Goal: Task Accomplishment & Management: Use online tool/utility

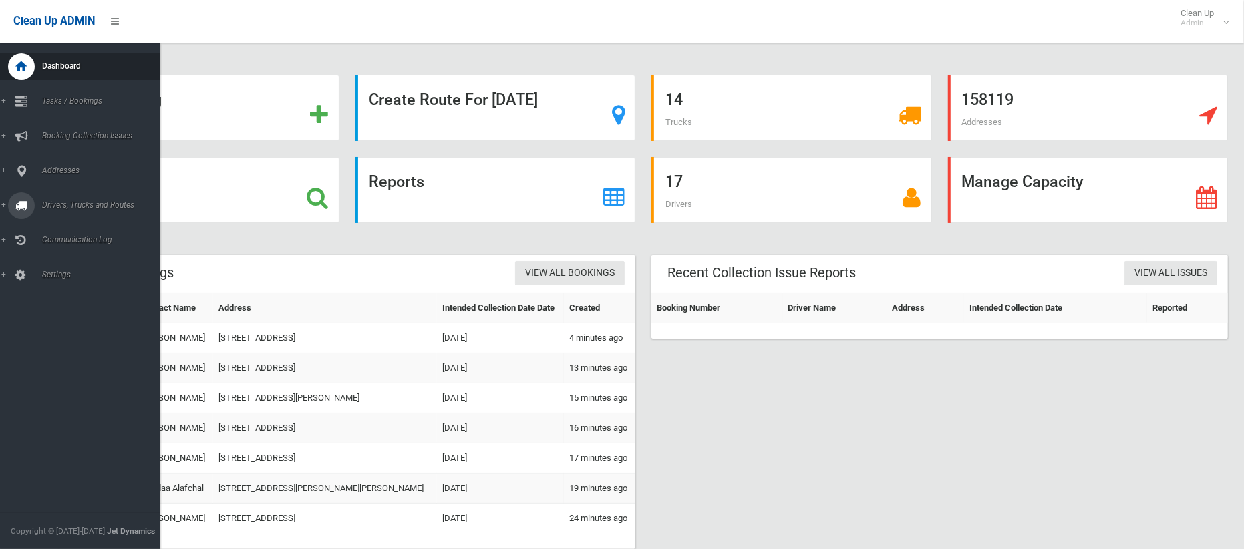
click at [54, 208] on span "Drivers, Trucks and Routes" at bounding box center [99, 204] width 122 height 9
click at [59, 283] on span "Routes" at bounding box center [93, 284] width 111 height 9
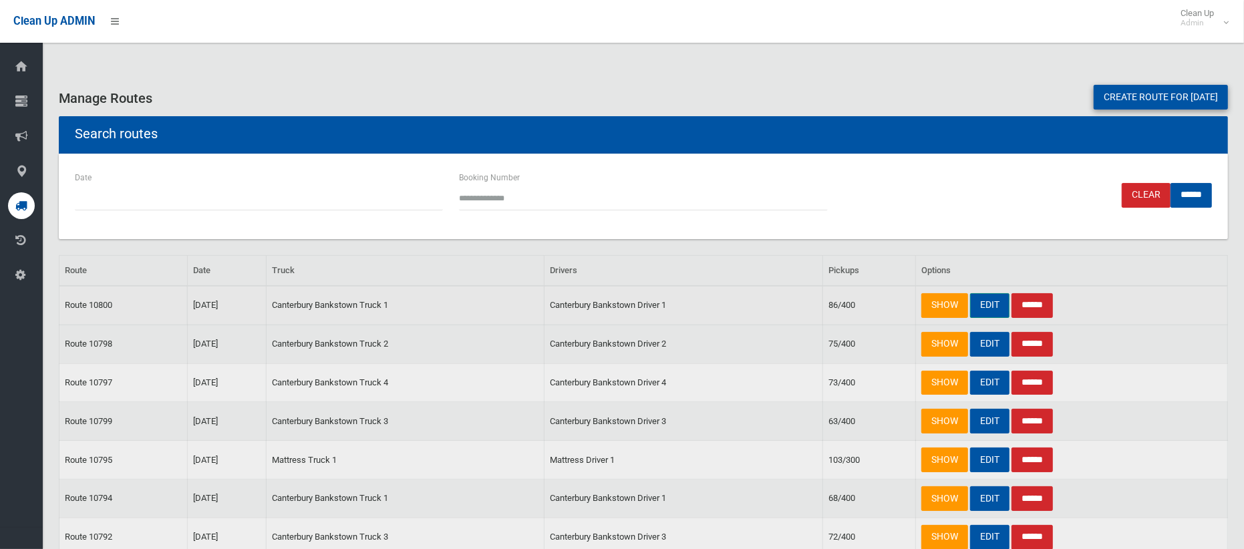
click at [987, 305] on link "EDIT" at bounding box center [989, 305] width 39 height 25
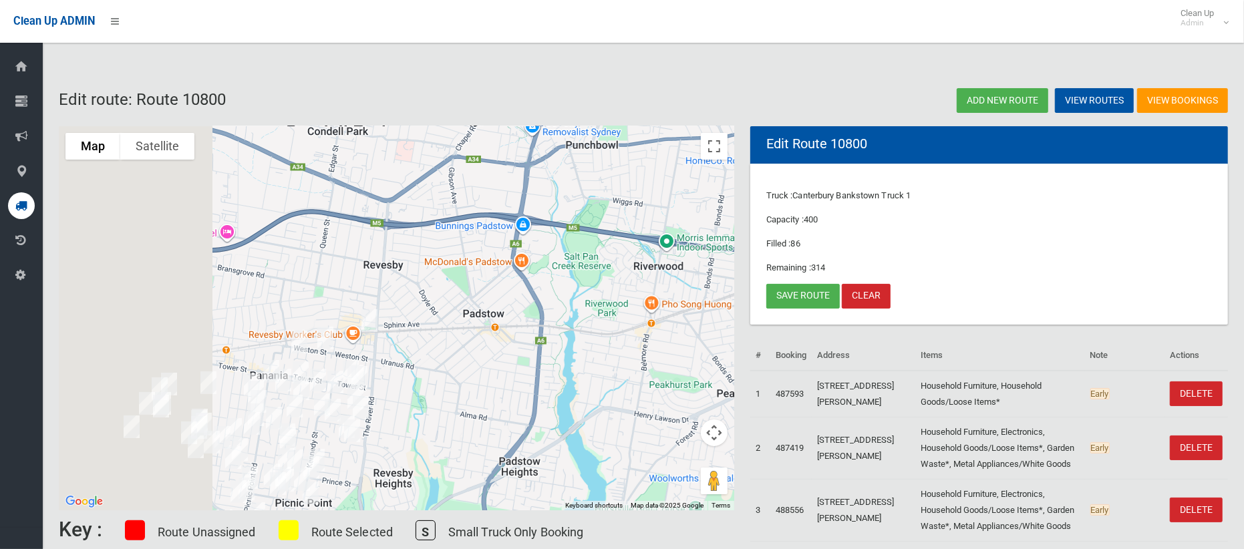
drag, startPoint x: 194, startPoint y: 335, endPoint x: 476, endPoint y: 259, distance: 291.4
click at [476, 259] on div at bounding box center [396, 318] width 675 height 384
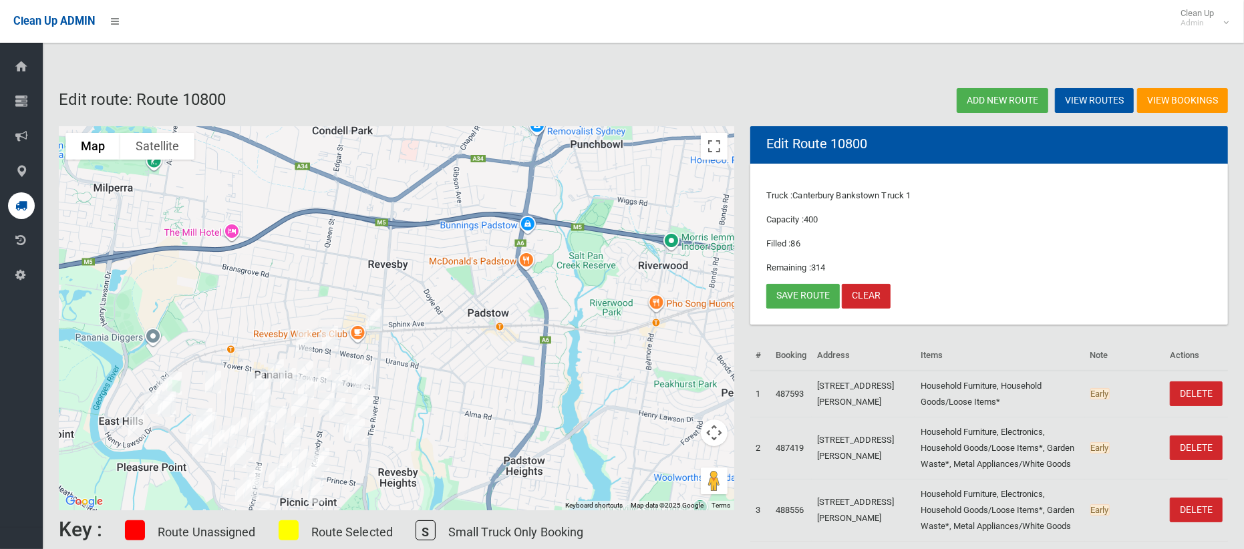
click at [287, 375] on img "125 Tompson Road, PANANIA NSW 2213" at bounding box center [288, 379] width 27 height 33
click at [796, 290] on link "Save route" at bounding box center [802, 296] width 73 height 25
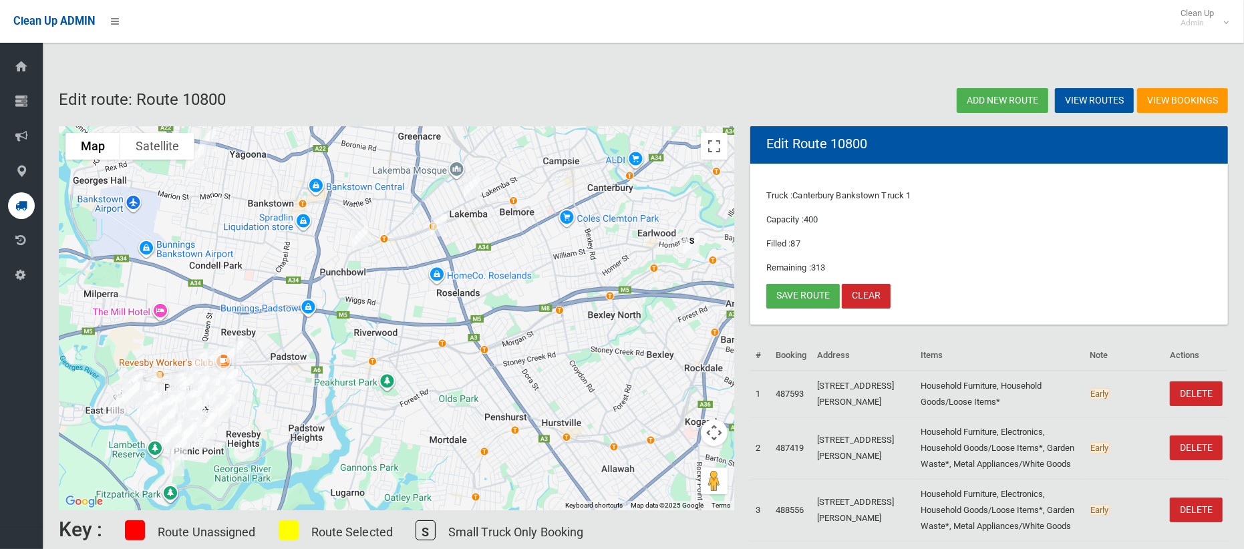
click at [476, 193] on img "193 Lakemba Street, LAKEMBA NSW 2195" at bounding box center [471, 186] width 27 height 33
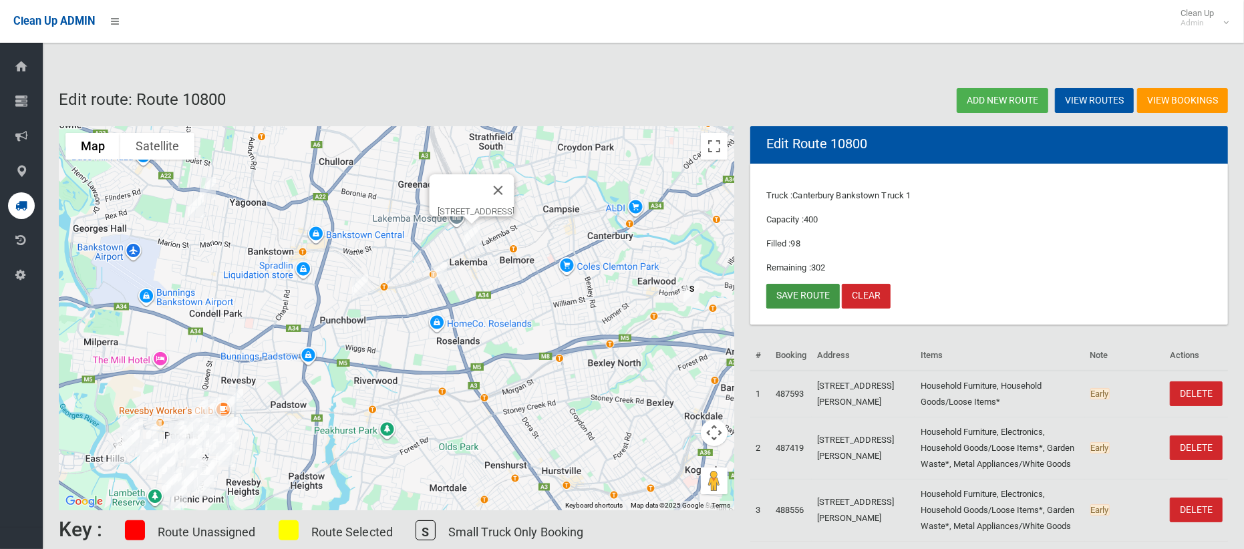
click at [784, 299] on link "Save route" at bounding box center [802, 296] width 73 height 25
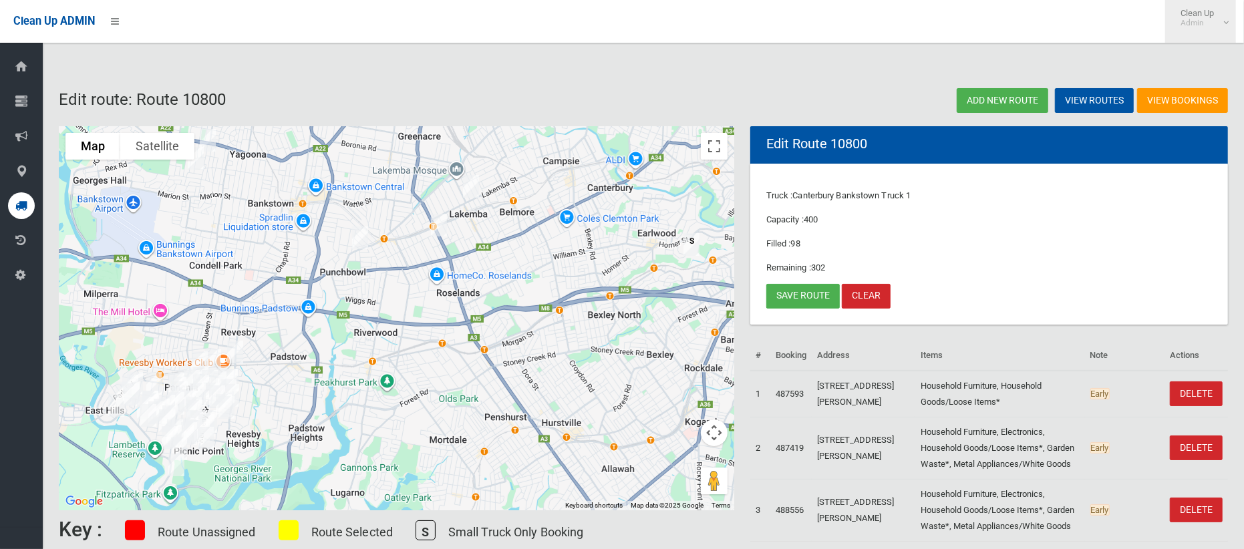
click at [1199, 30] on link "Clean Up Admin" at bounding box center [1200, 21] width 71 height 43
click at [1189, 59] on link "Logout" at bounding box center [1200, 58] width 69 height 23
